Goal: Browse casually

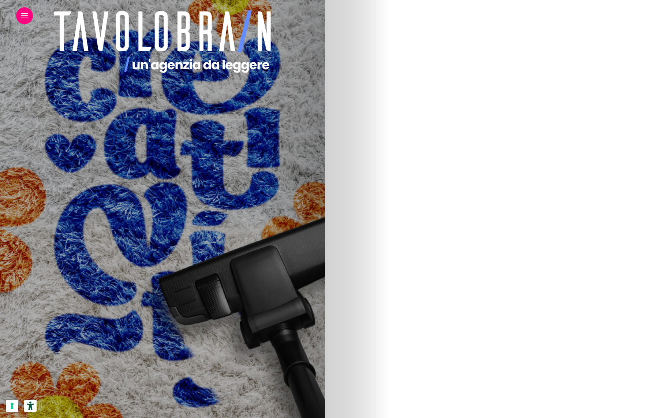
scroll to position [208, 0]
click at [223, 214] on img at bounding box center [85, 189] width 275 height 439
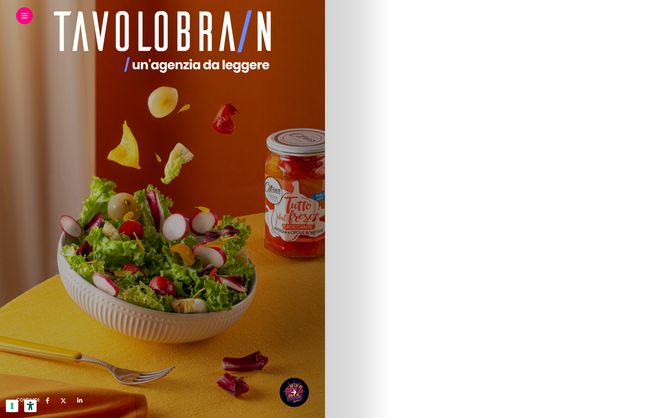
scroll to position [81, 0]
click at [23, 16] on link at bounding box center [24, 16] width 7 height 5
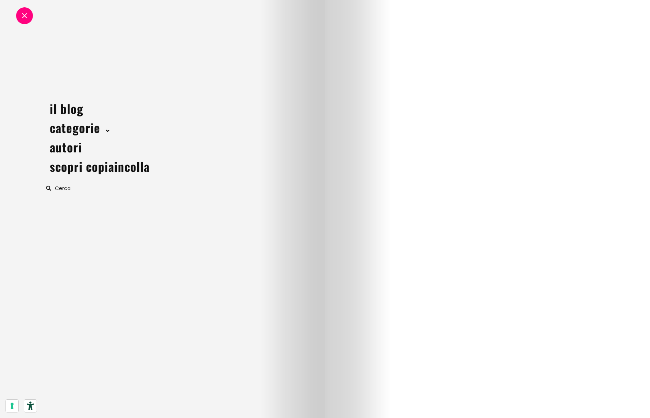
click at [23, 16] on span at bounding box center [24, 15] width 5 height 5
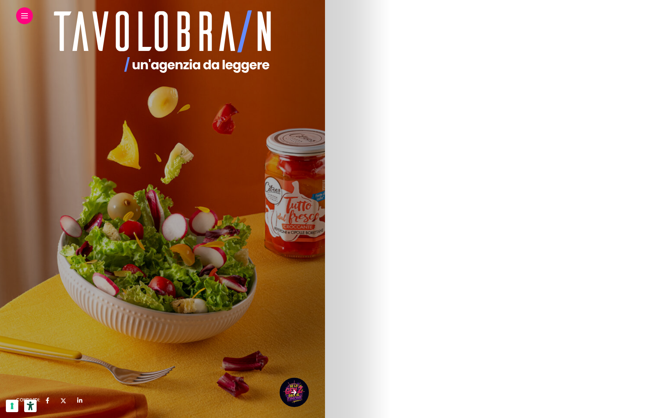
click at [23, 16] on link at bounding box center [24, 16] width 7 height 5
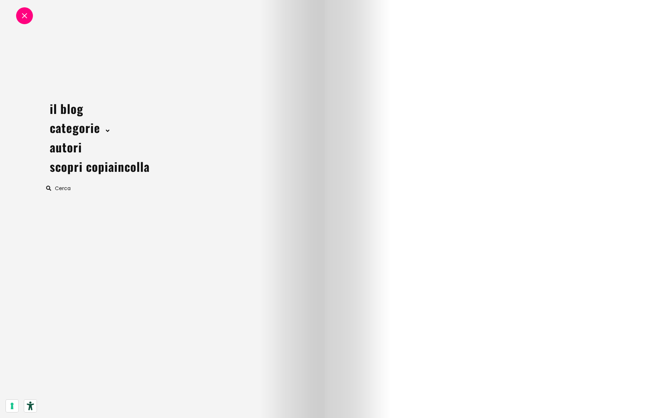
click at [23, 16] on span at bounding box center [24, 15] width 5 height 5
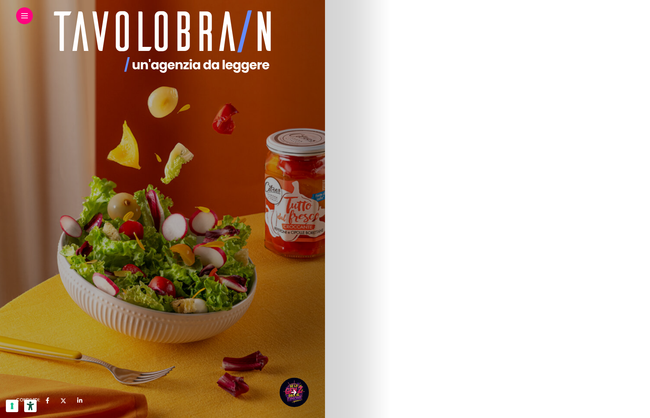
click at [293, 392] on icon at bounding box center [294, 392] width 5 height 29
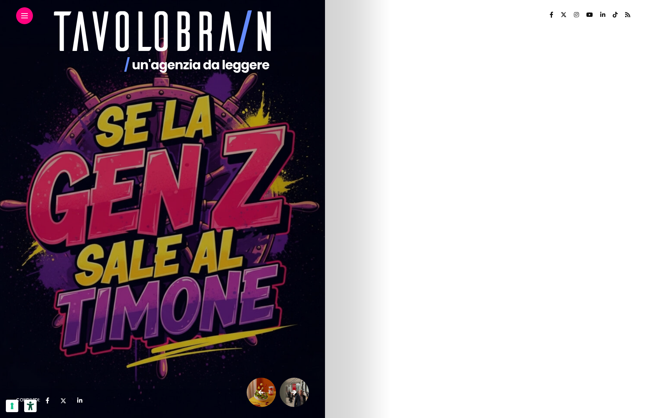
click at [260, 392] on icon at bounding box center [261, 392] width 5 height 29
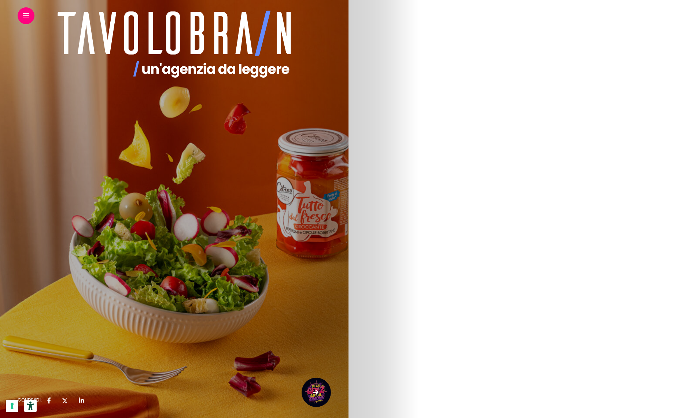
scroll to position [2145, 0]
